Goal: Find contact information: Obtain details needed to contact an individual or organization

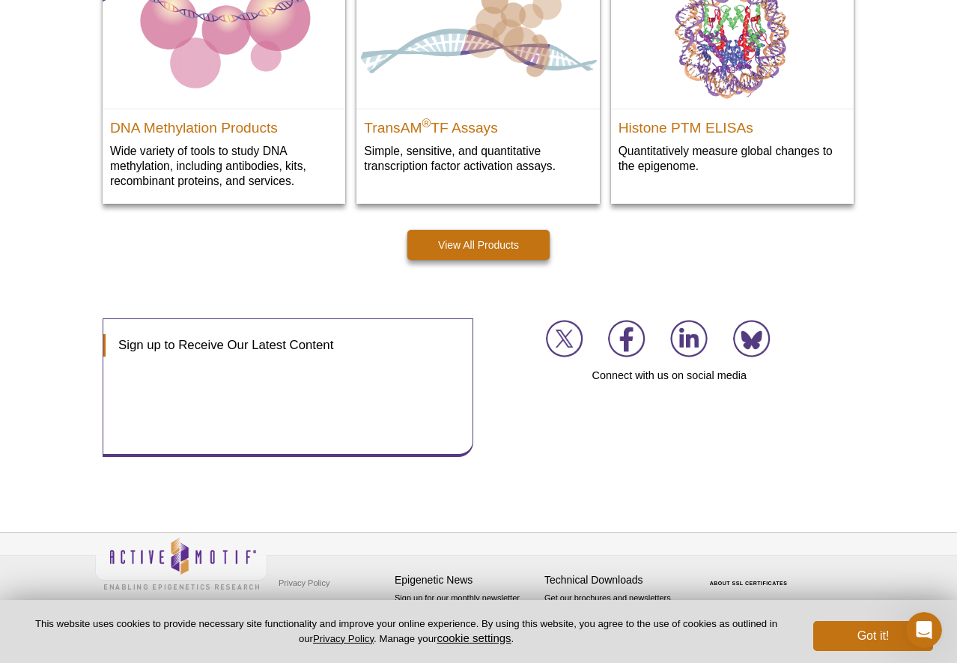
scroll to position [2089, 0]
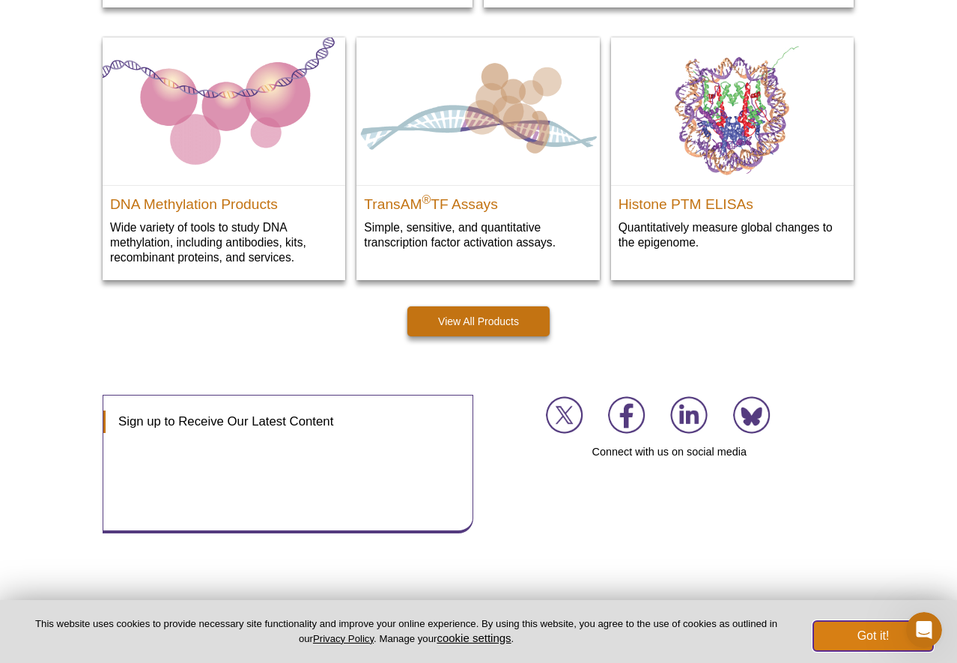
click at [877, 628] on button "Got it!" at bounding box center [874, 636] width 120 height 30
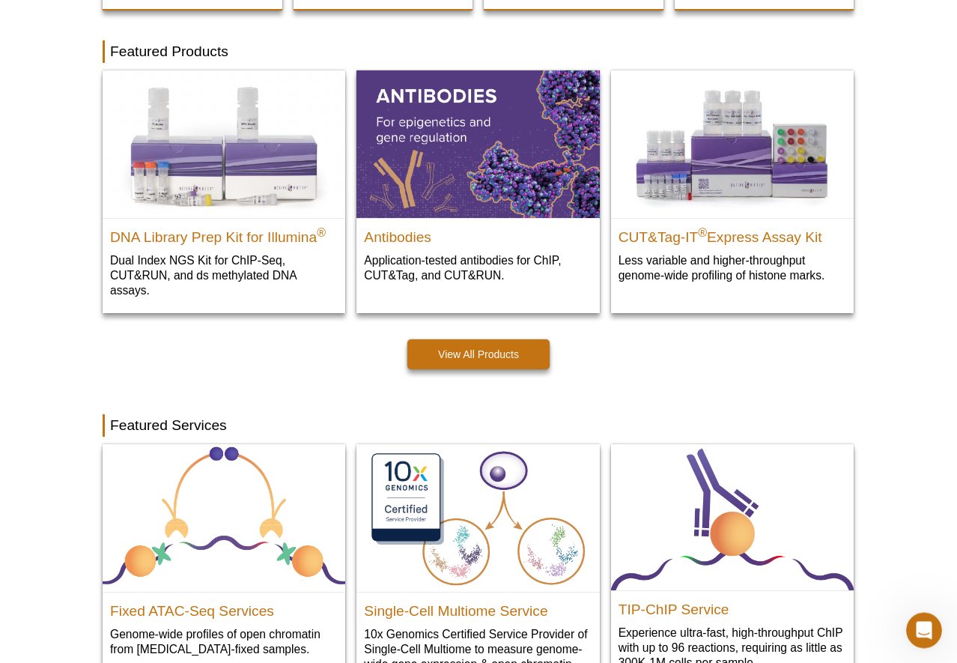
scroll to position [0, 0]
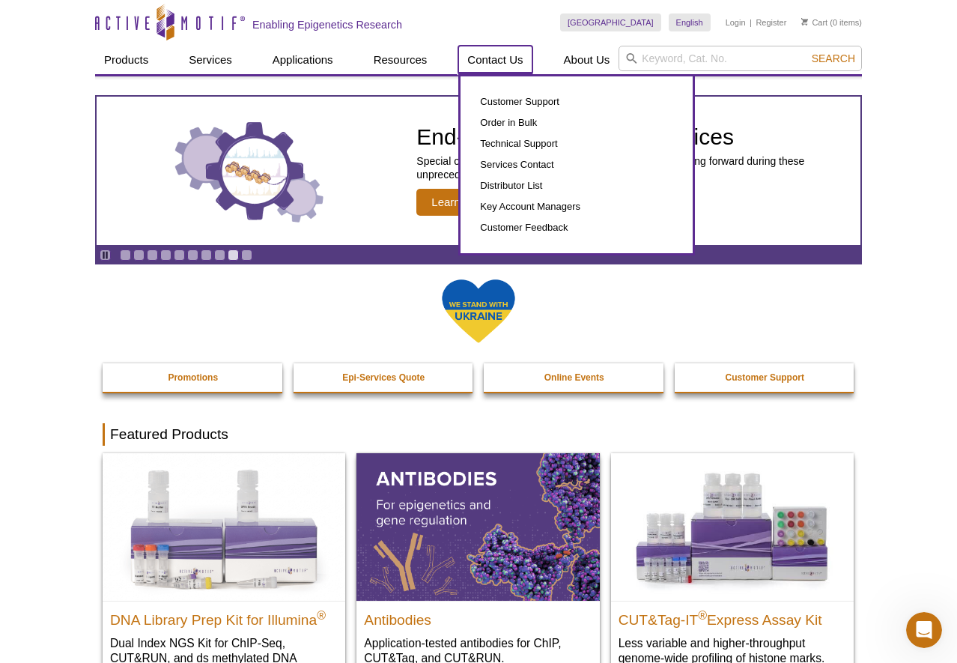
click at [488, 64] on link "Contact Us" at bounding box center [495, 60] width 73 height 28
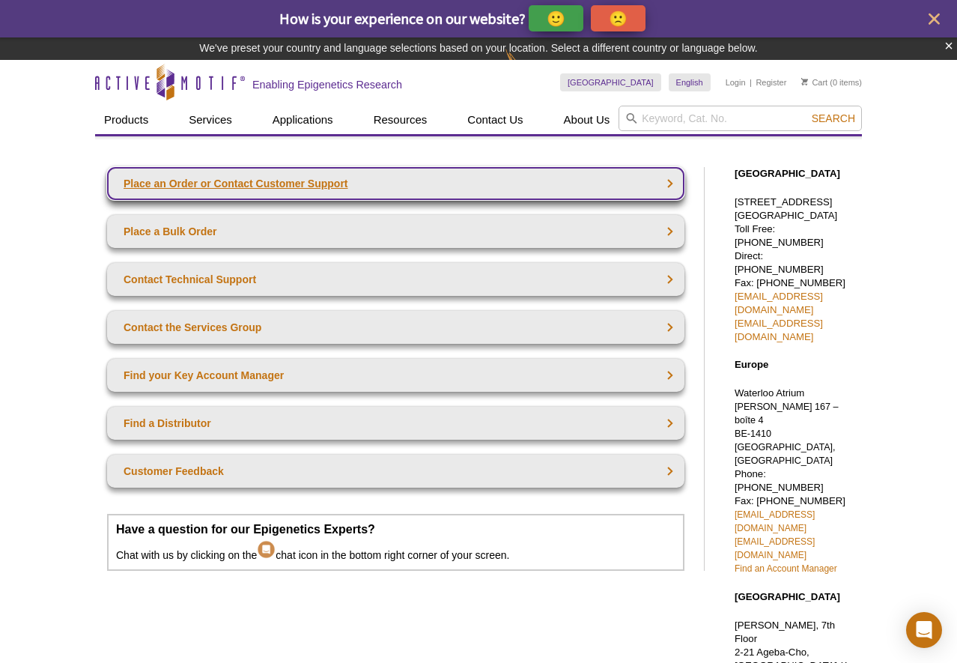
click at [669, 184] on link "Place an Order or Contact Customer Support" at bounding box center [396, 183] width 578 height 33
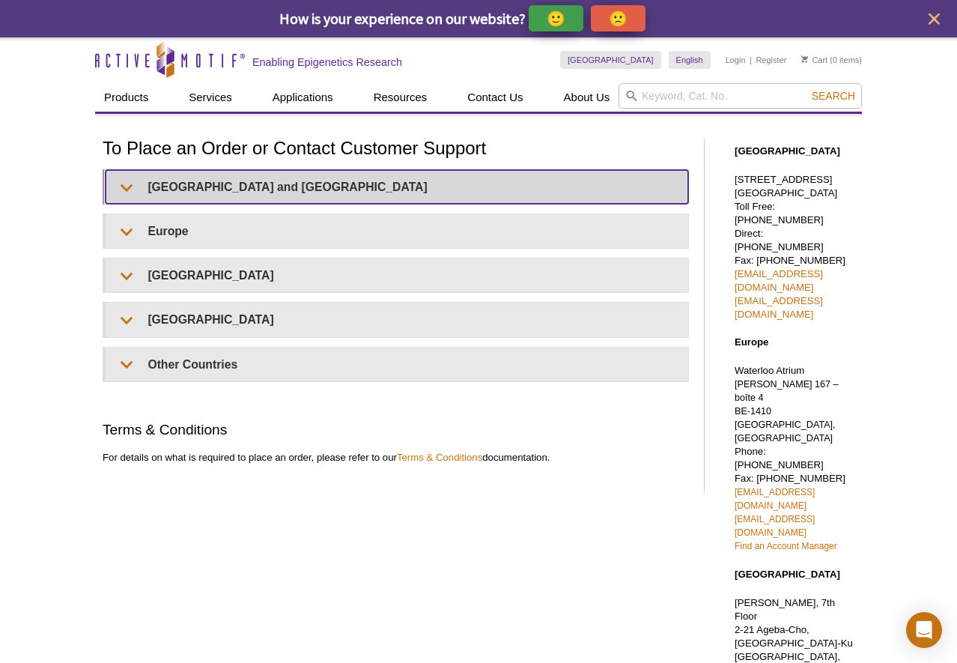
click at [124, 184] on summary "United States and Canada" at bounding box center [397, 187] width 583 height 34
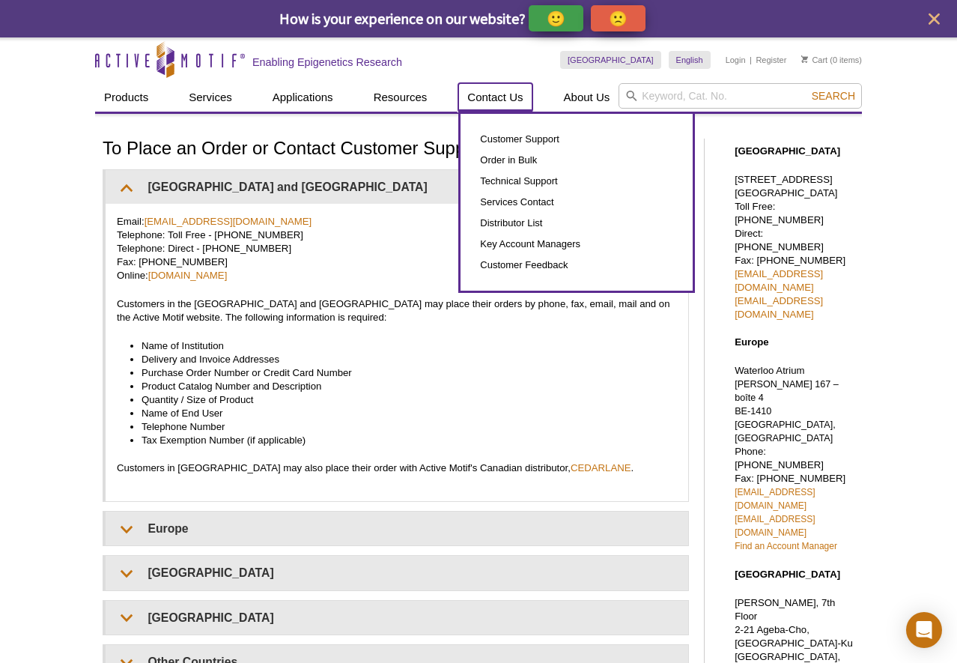
click at [499, 94] on link "Contact Us" at bounding box center [495, 97] width 73 height 28
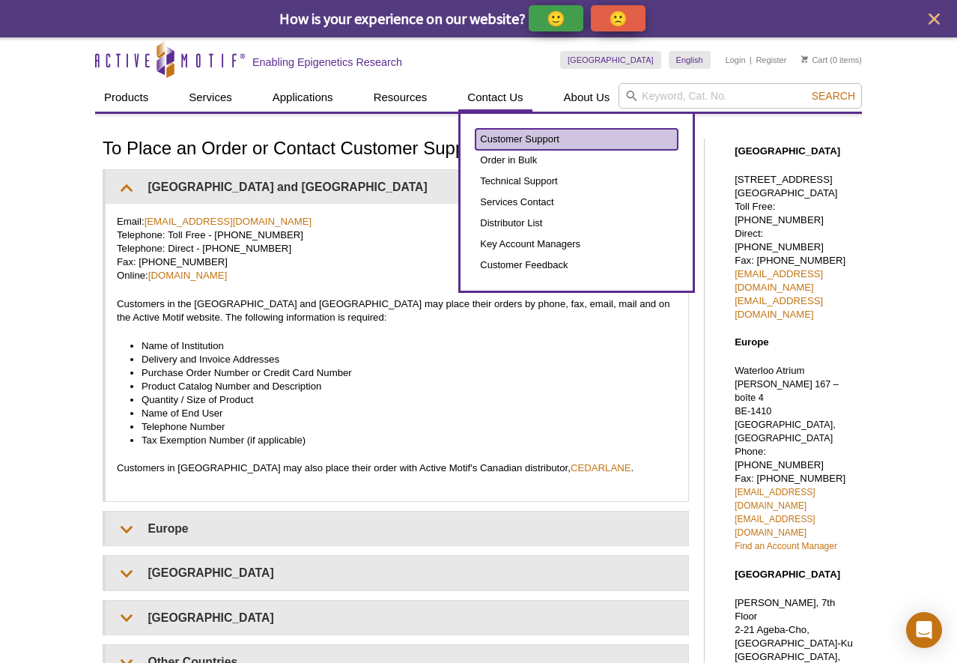
click at [509, 142] on link "Customer Support" at bounding box center [577, 139] width 202 height 21
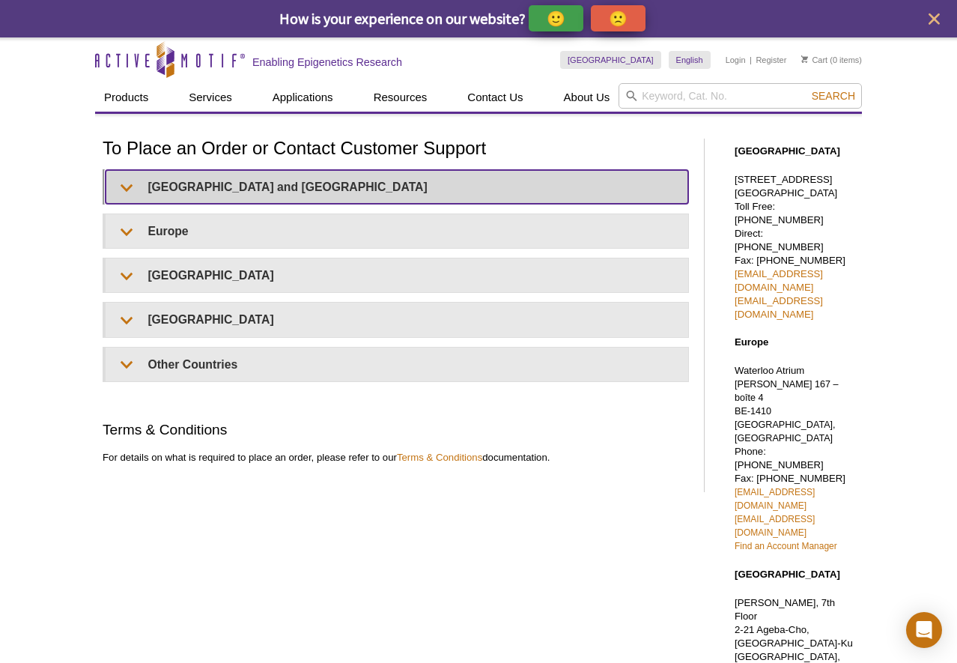
click at [117, 188] on summary "United States and Canada" at bounding box center [397, 187] width 583 height 34
